Goal: Find specific page/section: Find specific page/section

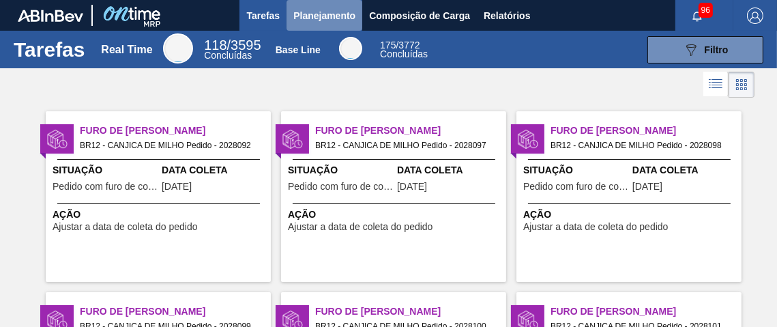
click at [331, 14] on span "Planejamento" at bounding box center [324, 16] width 62 height 16
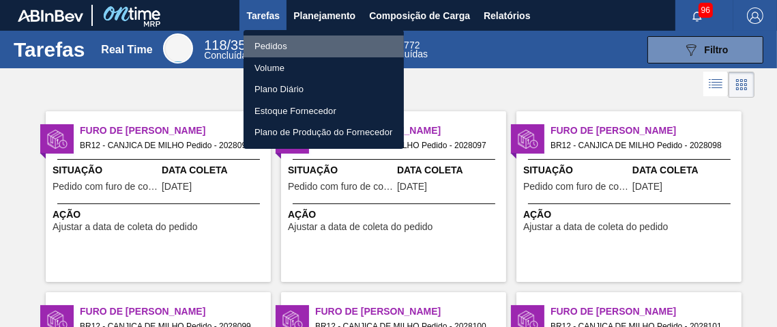
click at [290, 45] on li "Pedidos" at bounding box center [324, 46] width 160 height 22
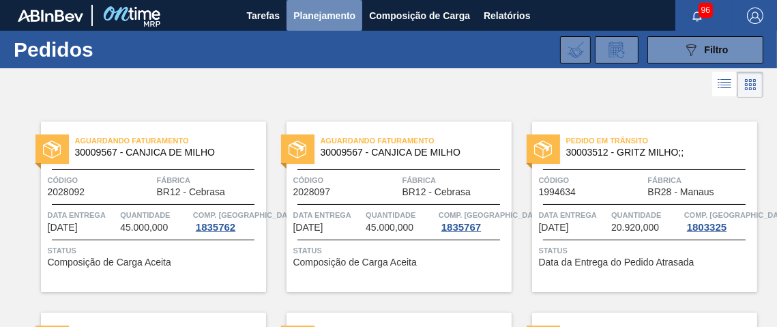
click at [323, 20] on span "Planejamento" at bounding box center [324, 16] width 62 height 16
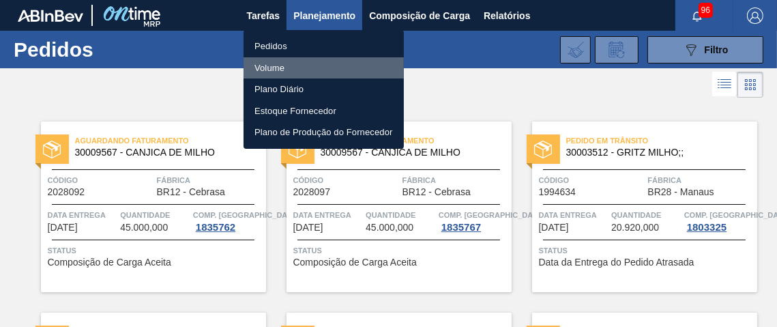
click at [273, 70] on li "Volume" at bounding box center [324, 68] width 160 height 22
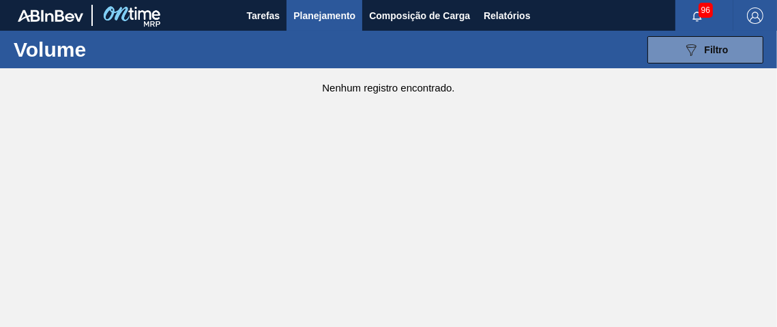
click at [313, 18] on span "Planejamento" at bounding box center [324, 16] width 62 height 16
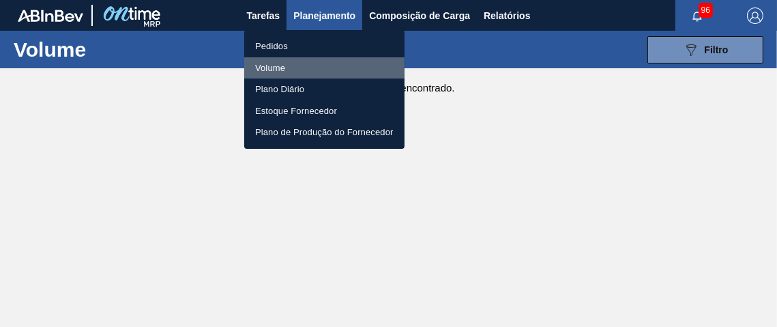
click at [273, 66] on li "Volume" at bounding box center [324, 68] width 160 height 22
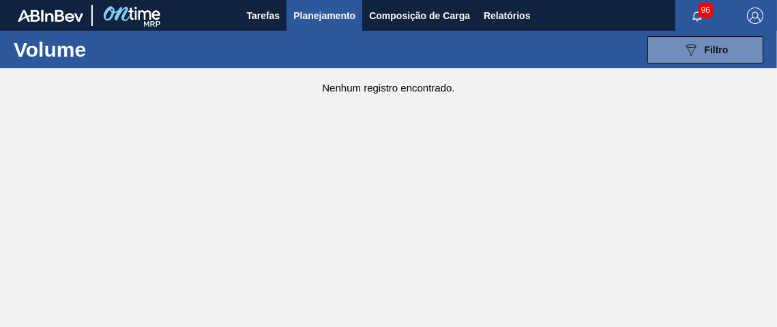
click at [331, 18] on span "Planejamento" at bounding box center [324, 16] width 62 height 16
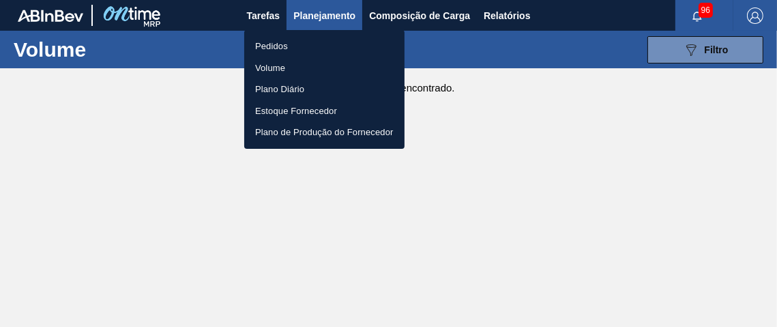
click at [315, 109] on li "Estoque Fornecedor" at bounding box center [324, 111] width 160 height 22
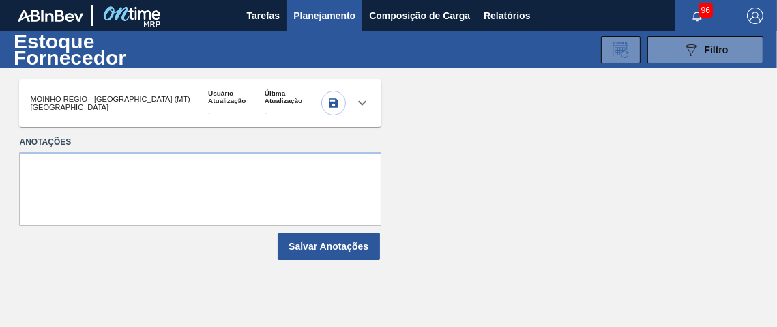
click at [354, 101] on icon at bounding box center [362, 103] width 16 height 16
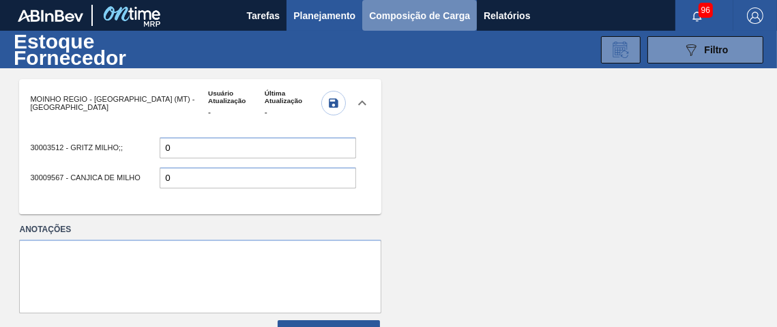
click at [406, 18] on span "Composição de Carga" at bounding box center [419, 16] width 101 height 16
